Goal: Task Accomplishment & Management: Use online tool/utility

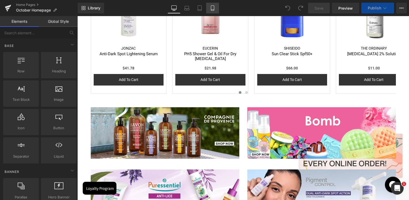
click at [211, 7] on icon at bounding box center [212, 8] width 3 height 5
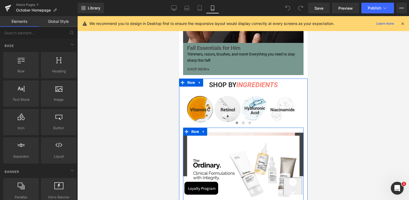
scroll to position [1654, 0]
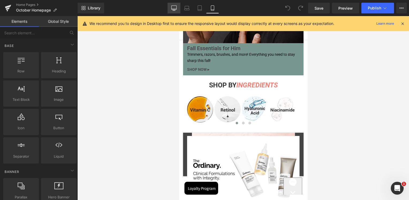
click at [179, 12] on link "Desktop" at bounding box center [174, 8] width 13 height 11
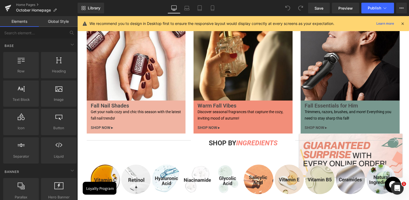
scroll to position [1778, 0]
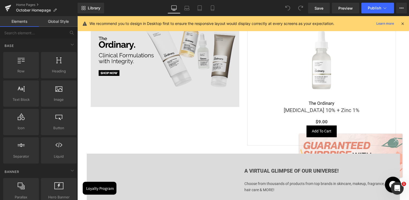
click at [138, 57] on img at bounding box center [165, 56] width 149 height 101
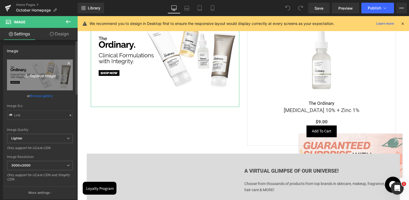
click at [42, 79] on link "Replace Image" at bounding box center [40, 74] width 66 height 31
type input "C:\fakepath\mains et levres 2.png"
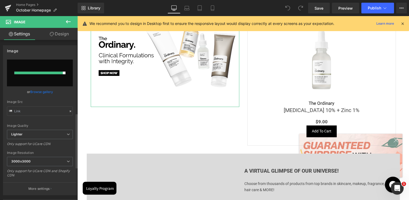
scroll to position [214, 0]
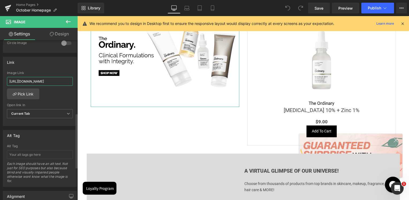
click at [40, 79] on input "[URL][DOMAIN_NAME]" at bounding box center [40, 81] width 66 height 9
paste input "search-results-page?q=[DEMOGRAPHIC_DATA]%20aquareva"
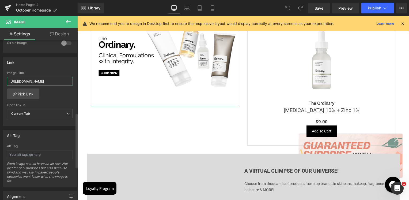
scroll to position [0, 55]
type input "[URL][DOMAIN_NAME]"
click at [53, 69] on div "Link [URL][DOMAIN_NAME] Image Link [URL][DOMAIN_NAME] Pick Link Current Tab New…" at bounding box center [40, 91] width 74 height 69
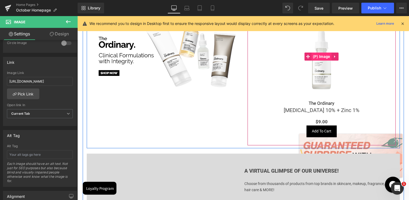
click at [322, 55] on span "(P) Image" at bounding box center [322, 56] width 20 height 8
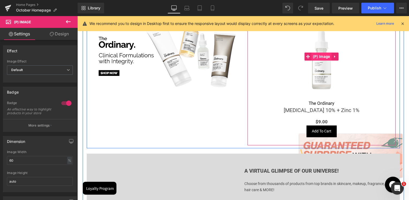
click at [321, 56] on span "(P) Image" at bounding box center [322, 56] width 20 height 8
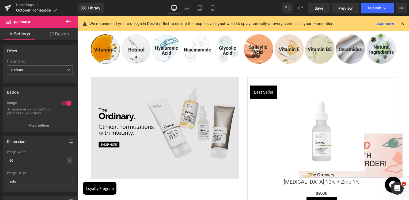
scroll to position [1751, 0]
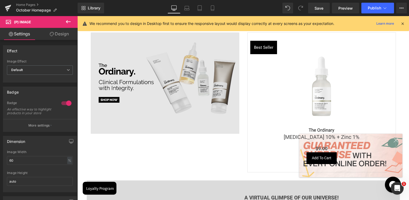
click at [160, 92] on img at bounding box center [165, 82] width 149 height 101
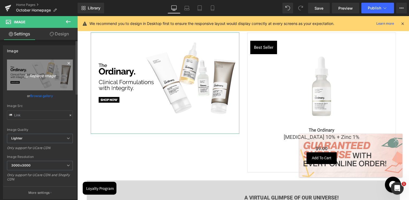
click at [30, 74] on icon "Replace Image" at bounding box center [39, 74] width 43 height 7
type input "C:\fakepath\mains et levres 2.png"
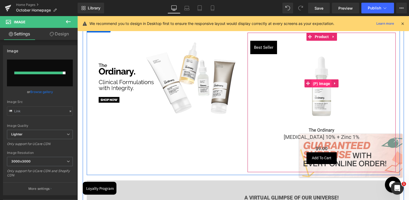
click at [321, 85] on span "(P) Image" at bounding box center [322, 84] width 20 height 8
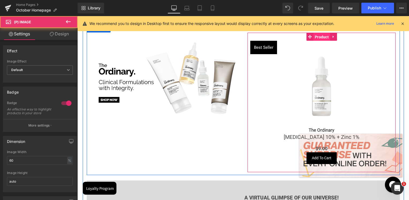
click at [323, 35] on span "Product" at bounding box center [321, 37] width 17 height 8
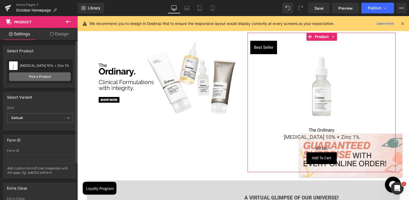
click at [45, 74] on link "Pick a Product" at bounding box center [40, 76] width 62 height 9
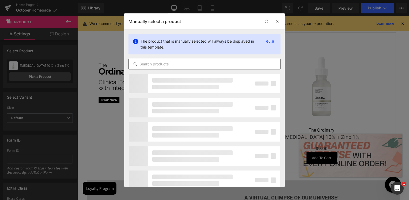
click at [160, 61] on input "text" at bounding box center [205, 64] width 152 height 6
paste input "Aquareva Express Moisturizing Mask - Cocooning Effect"
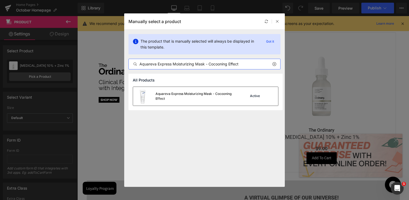
type input "Aquareva Express Moisturizing Mask - Cocooning Effect"
click at [168, 97] on div "Aquareva Express Moisturizing Mask - Cocooning Effect" at bounding box center [196, 96] width 80 height 10
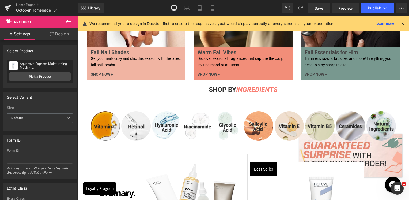
scroll to position [1697, 0]
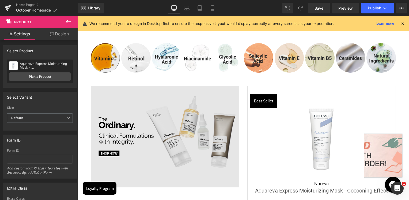
click at [153, 92] on img at bounding box center [165, 136] width 149 height 101
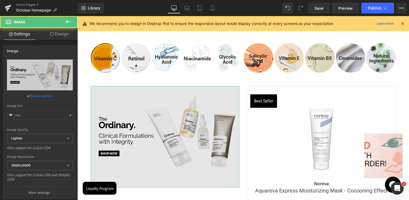
scroll to position [1751, 0]
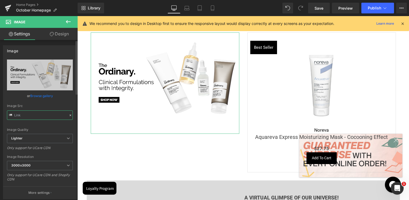
click at [24, 117] on input "text" at bounding box center [40, 114] width 66 height 9
paste input "[DOMAIN_NAME][URL]"
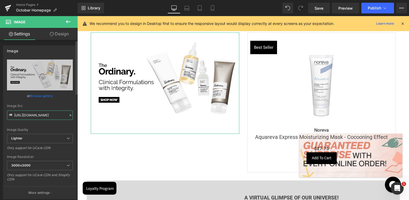
scroll to position [0, 93]
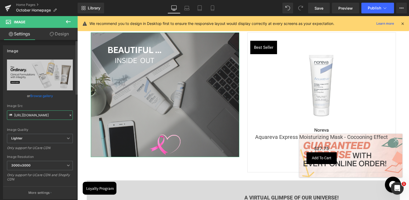
type input "[URL][DOMAIN_NAME]"
click at [31, 103] on div "Image Quality Lighter Lightest Lighter Lighter Lightest Only support for UCare …" at bounding box center [40, 96] width 66 height 74
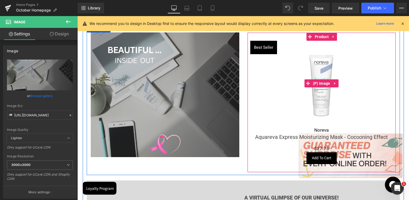
scroll to position [1724, 0]
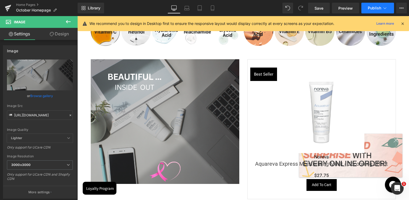
click at [379, 6] on span "Publish" at bounding box center [374, 8] width 13 height 4
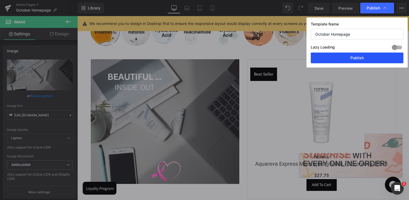
click at [360, 58] on button "Publish" at bounding box center [357, 57] width 93 height 11
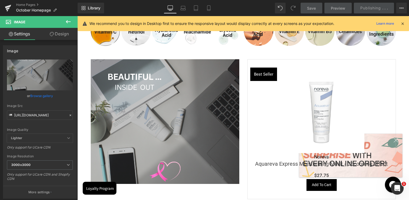
click at [326, 113] on div "Best Seller (P) Image" at bounding box center [321, 110] width 143 height 86
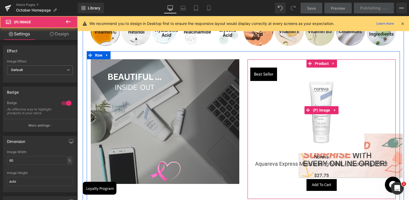
click at [321, 99] on img at bounding box center [322, 110] width 86 height 86
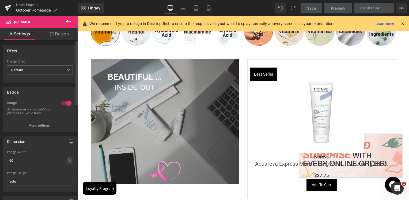
click at [67, 103] on div at bounding box center [66, 103] width 13 height 9
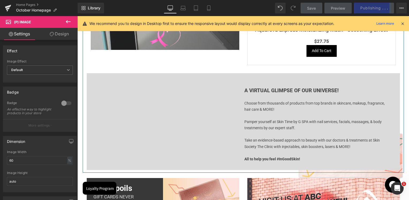
scroll to position [1804, 0]
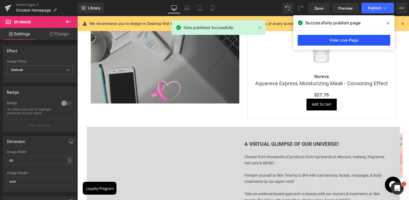
click at [326, 40] on link "View Live Page" at bounding box center [344, 40] width 93 height 11
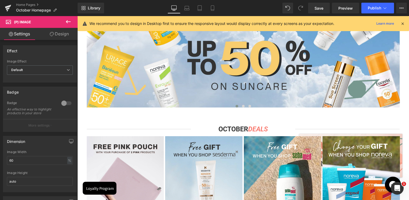
scroll to position [332, 0]
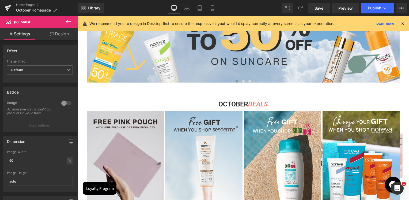
click at [127, 126] on img at bounding box center [125, 159] width 77 height 97
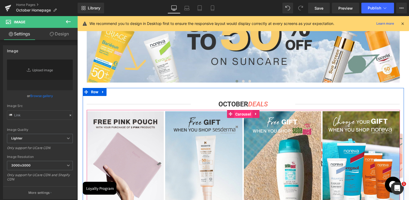
click at [236, 113] on span "Carousel" at bounding box center [243, 114] width 18 height 8
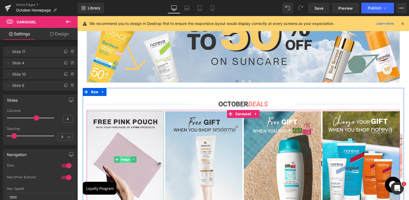
click at [121, 158] on span "Image" at bounding box center [125, 159] width 11 height 6
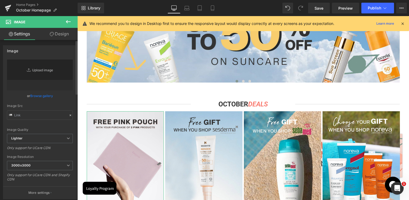
click at [30, 77] on link "Replace Image" at bounding box center [40, 74] width 66 height 31
type input "C:\fakepath\Anniversary format copy.jpg"
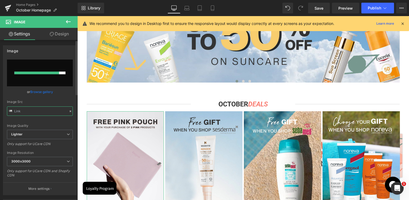
click at [30, 112] on input "text" at bounding box center [40, 110] width 66 height 9
paste input "[URL][DOMAIN_NAME]"
type input "[URL][DOMAIN_NAME]"
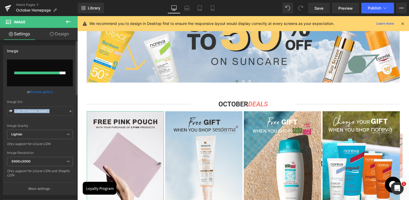
click at [34, 100] on div "[URL][DOMAIN_NAME] Replace Image Upload image or Browse gallery Image Src [URL]…" at bounding box center [39, 126] width 73 height 135
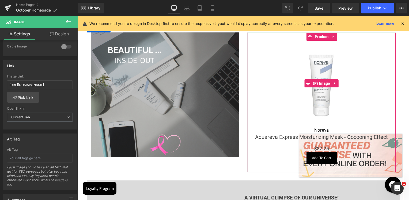
scroll to position [1697, 0]
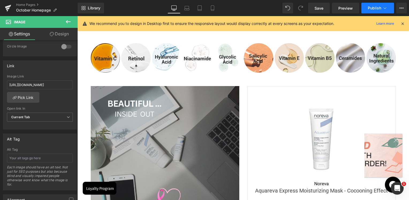
click at [371, 7] on span "Publish" at bounding box center [374, 8] width 13 height 4
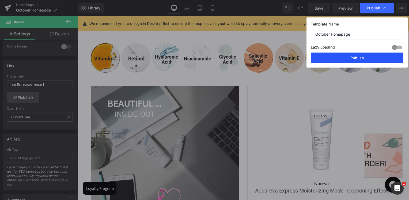
click at [352, 55] on button "Publish" at bounding box center [357, 57] width 93 height 11
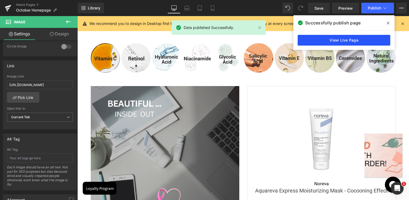
click at [338, 39] on link "View Live Page" at bounding box center [344, 40] width 93 height 11
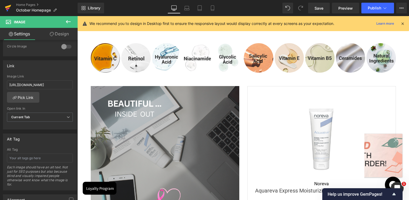
click at [1, 4] on link at bounding box center [8, 8] width 16 height 16
